Goal: Navigation & Orientation: Find specific page/section

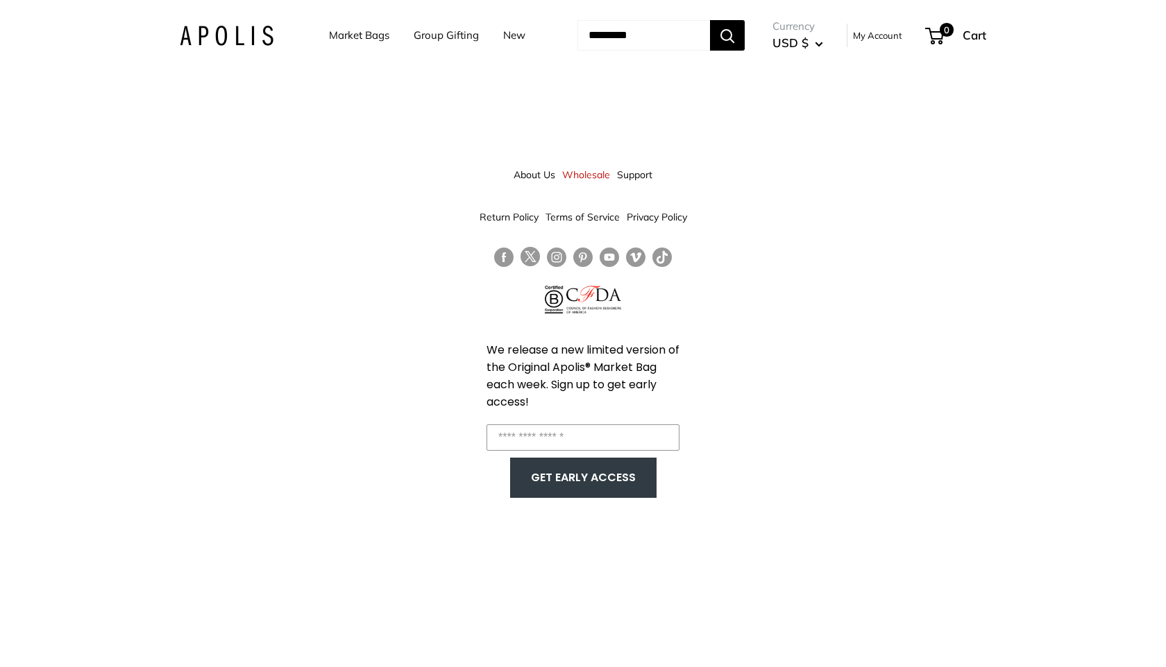
click at [358, 33] on link "Market Bags" at bounding box center [359, 35] width 60 height 19
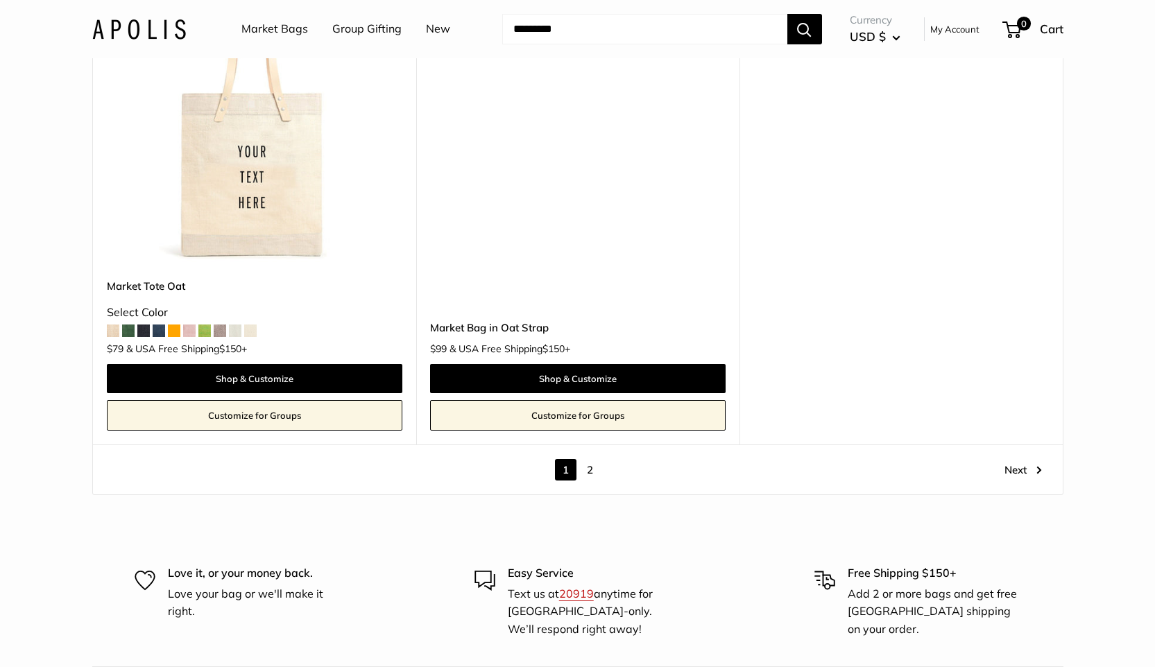
scroll to position [8269, 0]
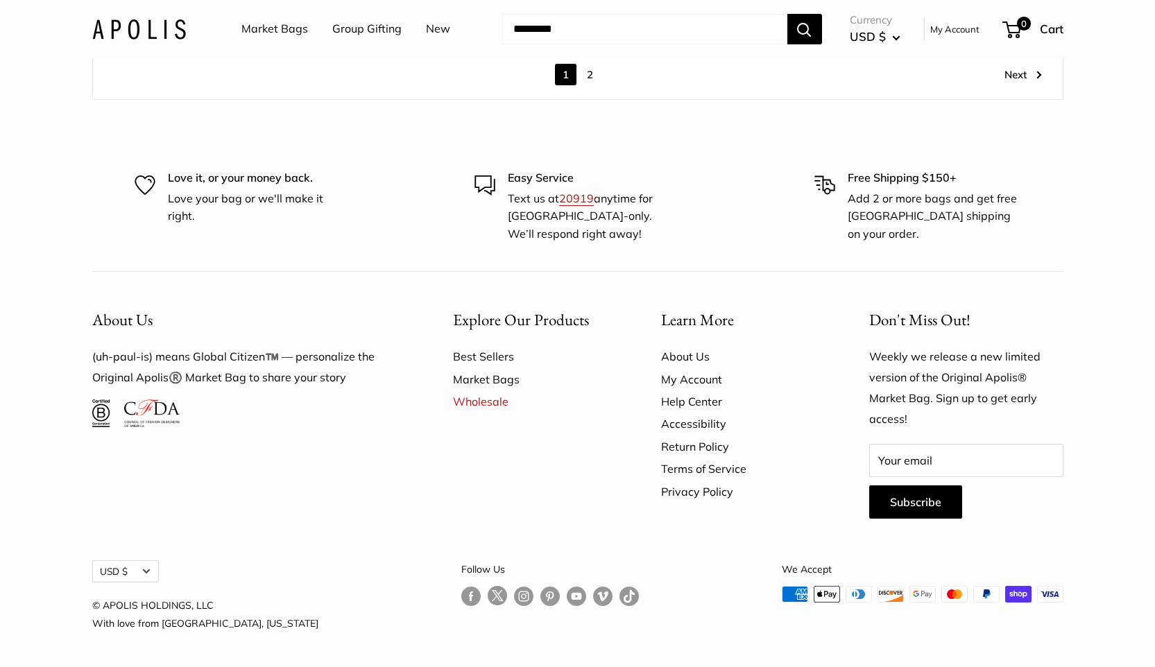
click at [705, 375] on link "My Account" at bounding box center [741, 379] width 160 height 22
